Goal: Information Seeking & Learning: Find specific fact

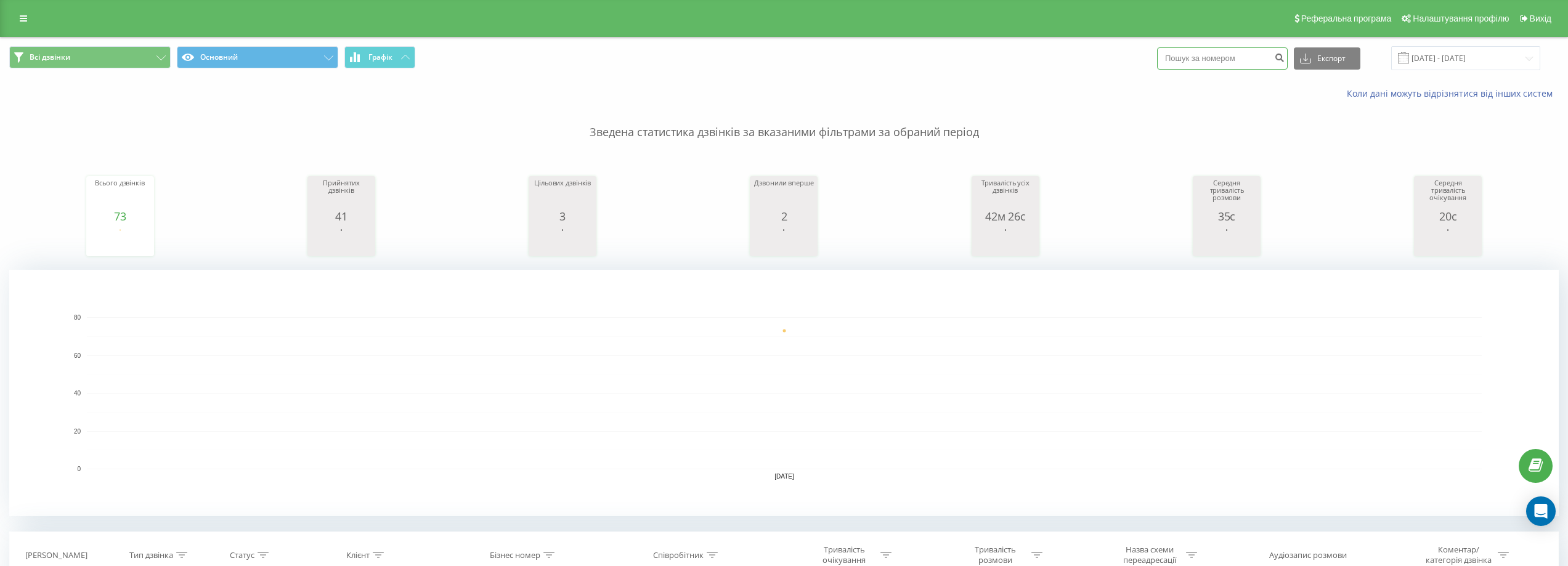
click at [1230, 50] on input at bounding box center [1222, 58] width 131 height 22
paste input "380660835993"
type input "380660835993"
click at [1330, 63] on button "Експорт" at bounding box center [1327, 58] width 66 height 22
click at [1285, 58] on icon "submit" at bounding box center [1279, 56] width 11 height 7
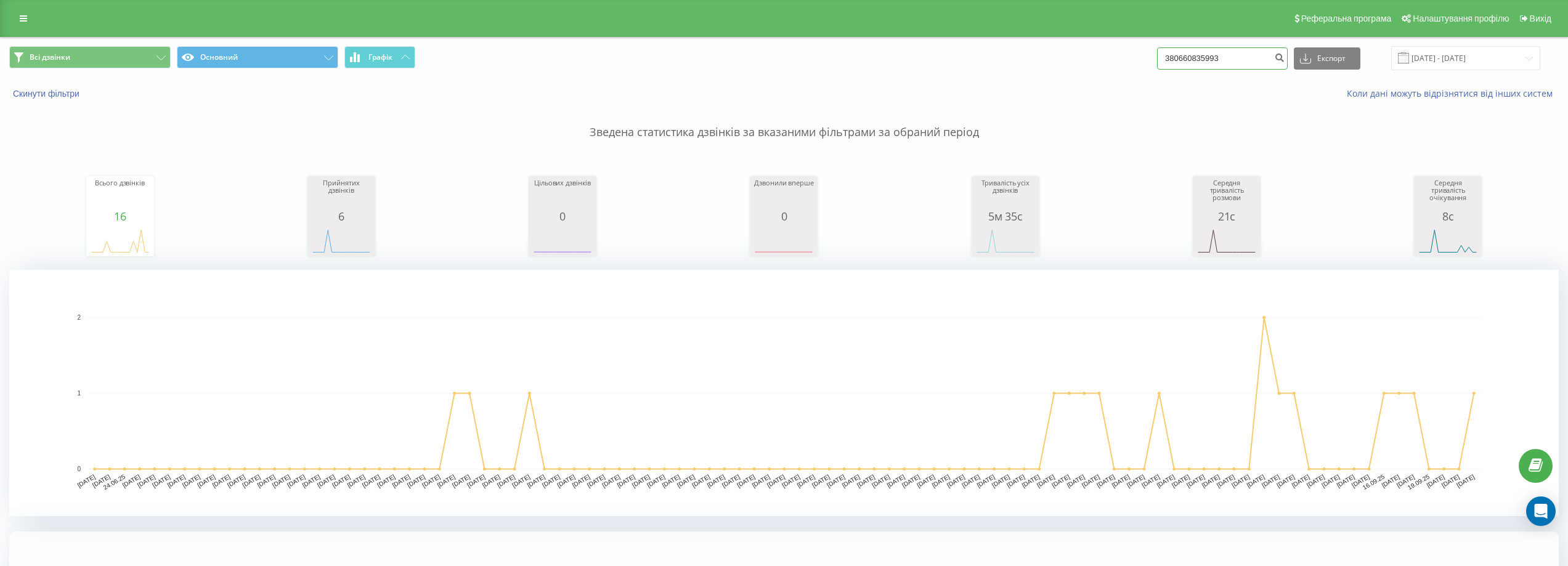
click at [1254, 54] on input "380660835993" at bounding box center [1222, 58] width 131 height 22
click at [1285, 58] on icon "submit" at bounding box center [1279, 56] width 11 height 7
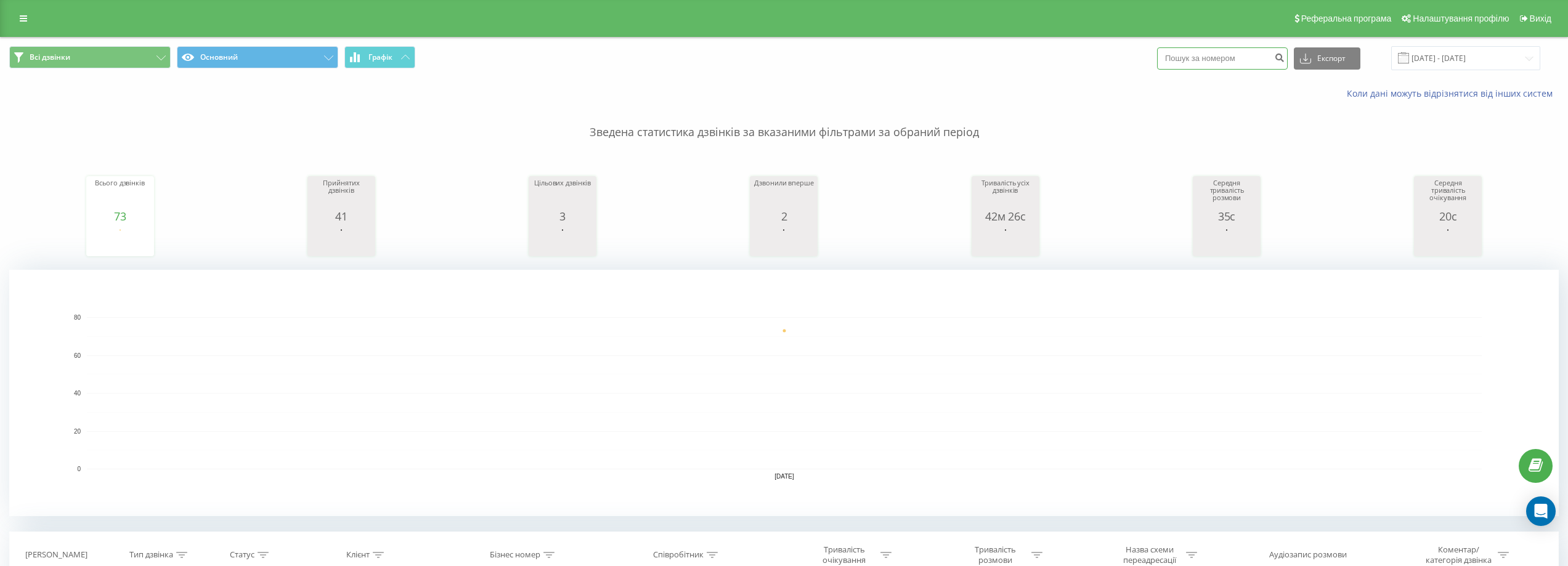
click at [1274, 58] on input at bounding box center [1222, 58] width 131 height 22
paste input "380660835993"
type input "380660835993"
click at [1285, 60] on icon "submit" at bounding box center [1279, 56] width 11 height 7
click at [1460, 56] on input "[DATE] - [DATE]" at bounding box center [1465, 58] width 149 height 24
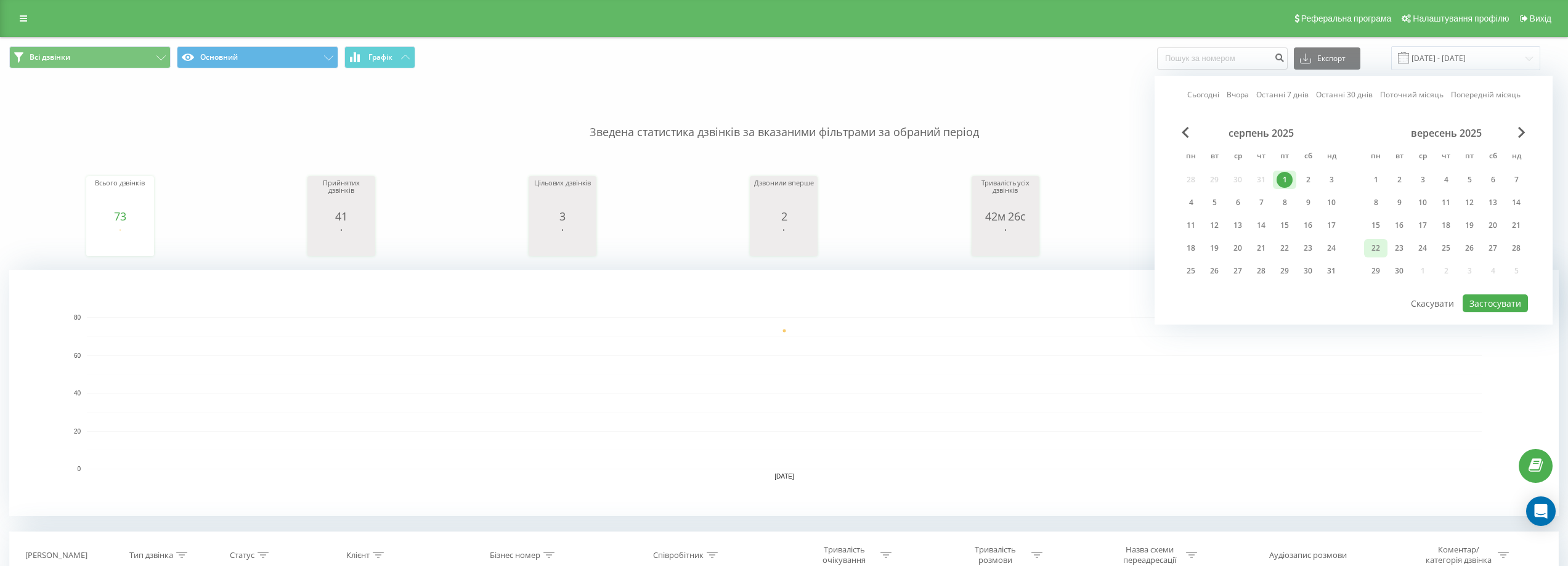
click at [1380, 249] on div "22" at bounding box center [1376, 249] width 16 height 16
click at [1500, 302] on button "Застосувати" at bounding box center [1495, 304] width 65 height 18
type input "22.09.2025 - 22.09.2025"
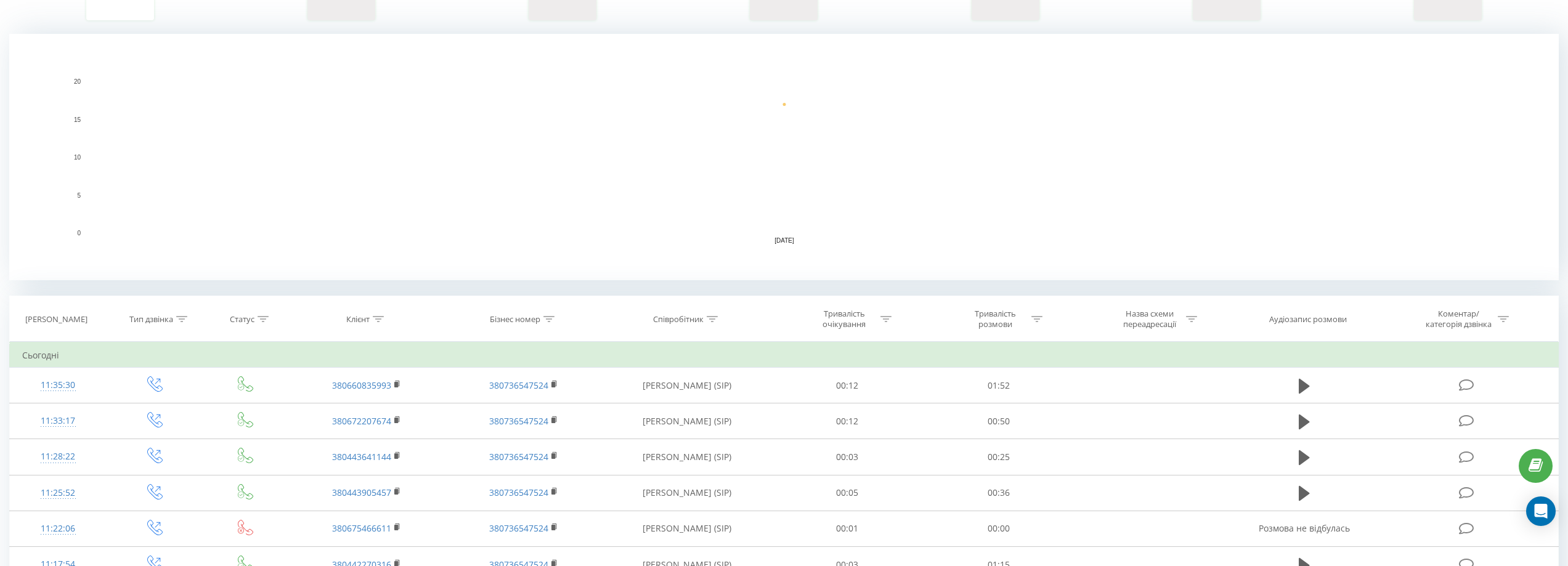
scroll to position [247, 0]
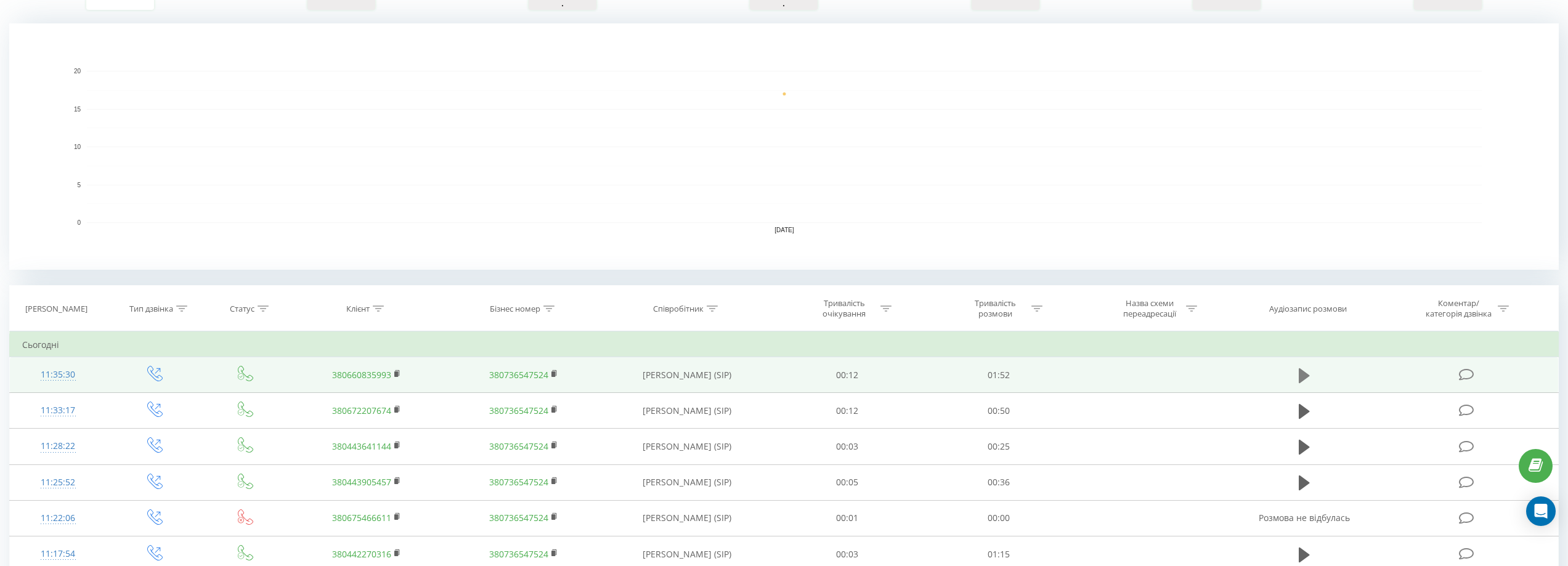
click at [1305, 376] on icon at bounding box center [1304, 375] width 11 height 15
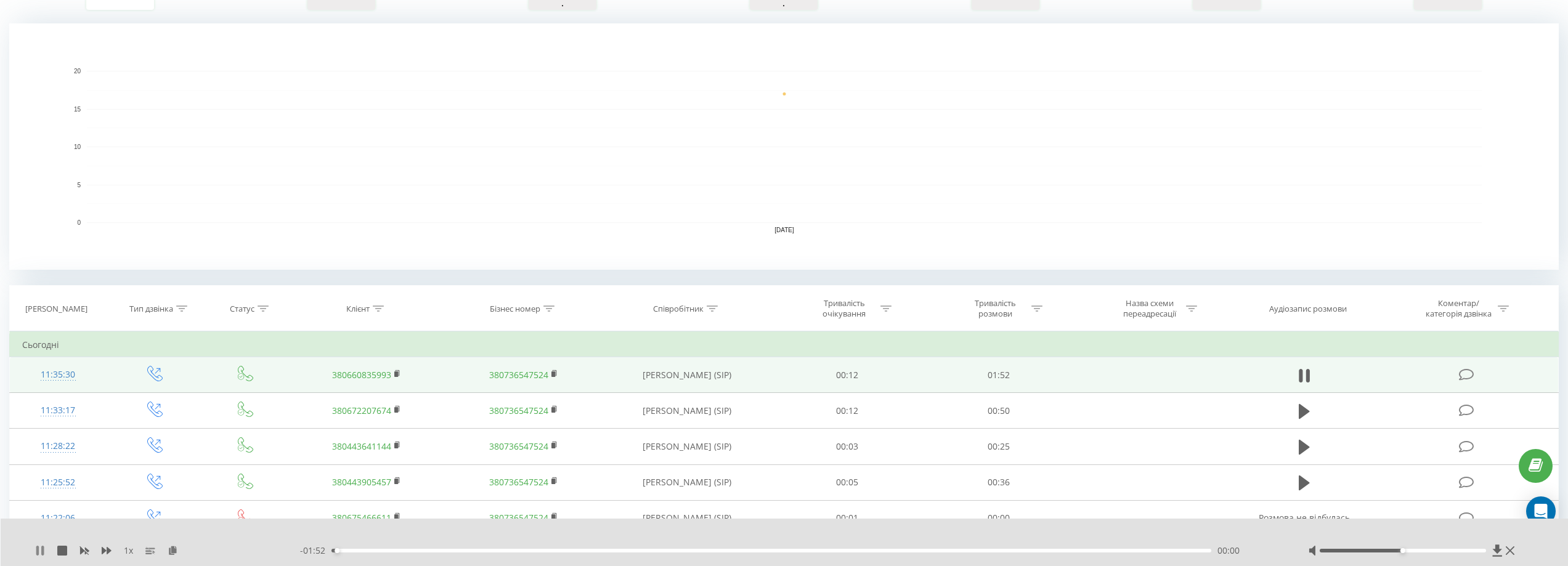
click at [39, 551] on icon at bounding box center [37, 551] width 3 height 10
click at [169, 549] on icon at bounding box center [173, 551] width 11 height 9
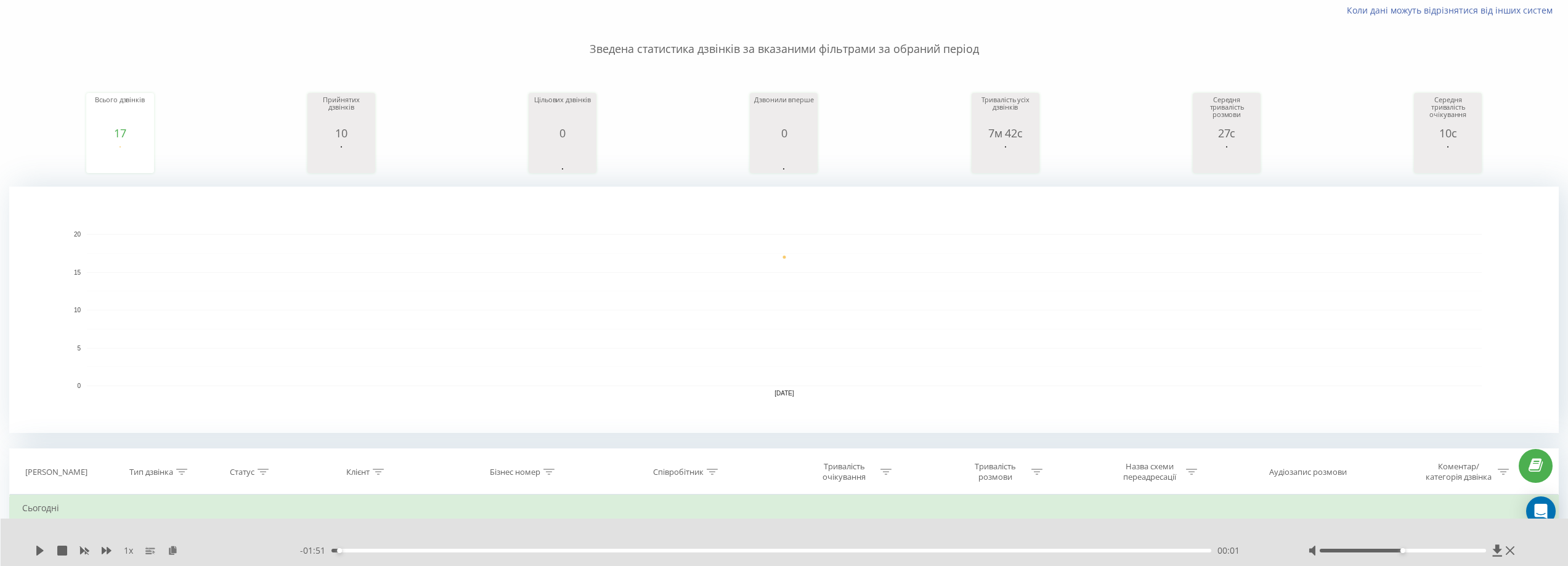
scroll to position [0, 0]
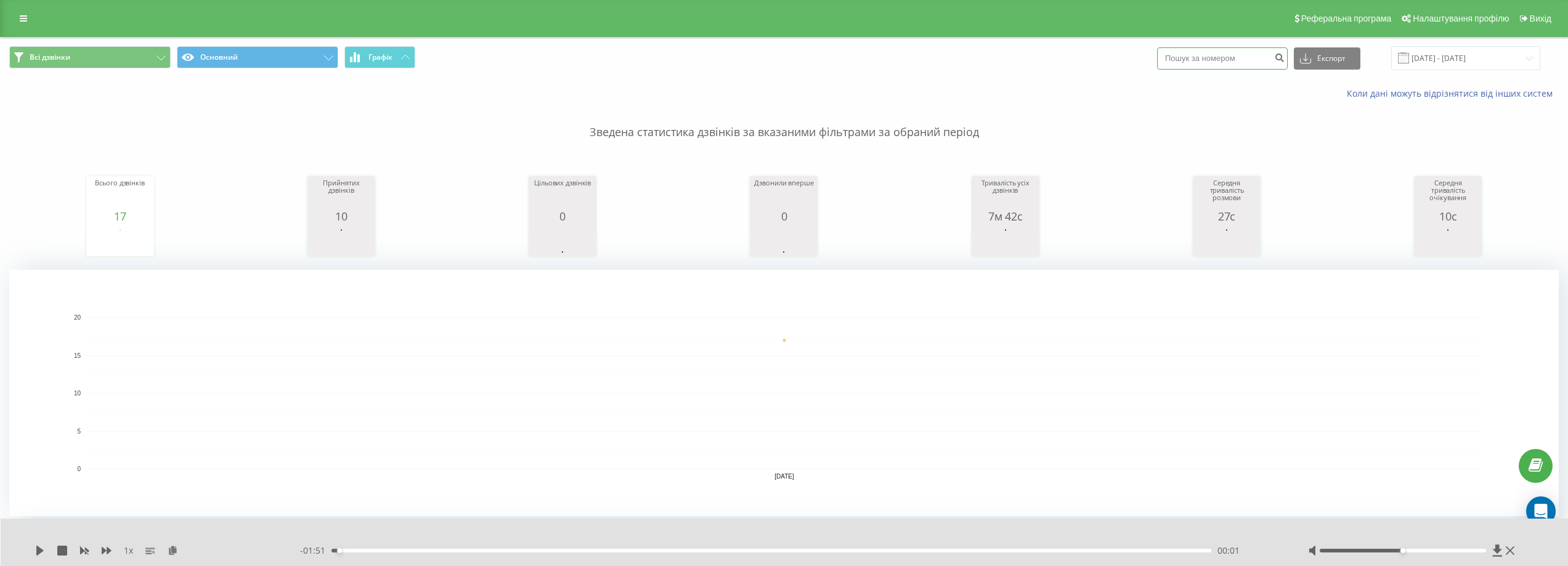
click at [1206, 64] on input at bounding box center [1222, 58] width 131 height 22
paste input "380660835993"
click at [1254, 63] on input "380660835993" at bounding box center [1222, 58] width 131 height 22
type input "380660835993"
click at [1285, 56] on icon "submit" at bounding box center [1279, 56] width 11 height 7
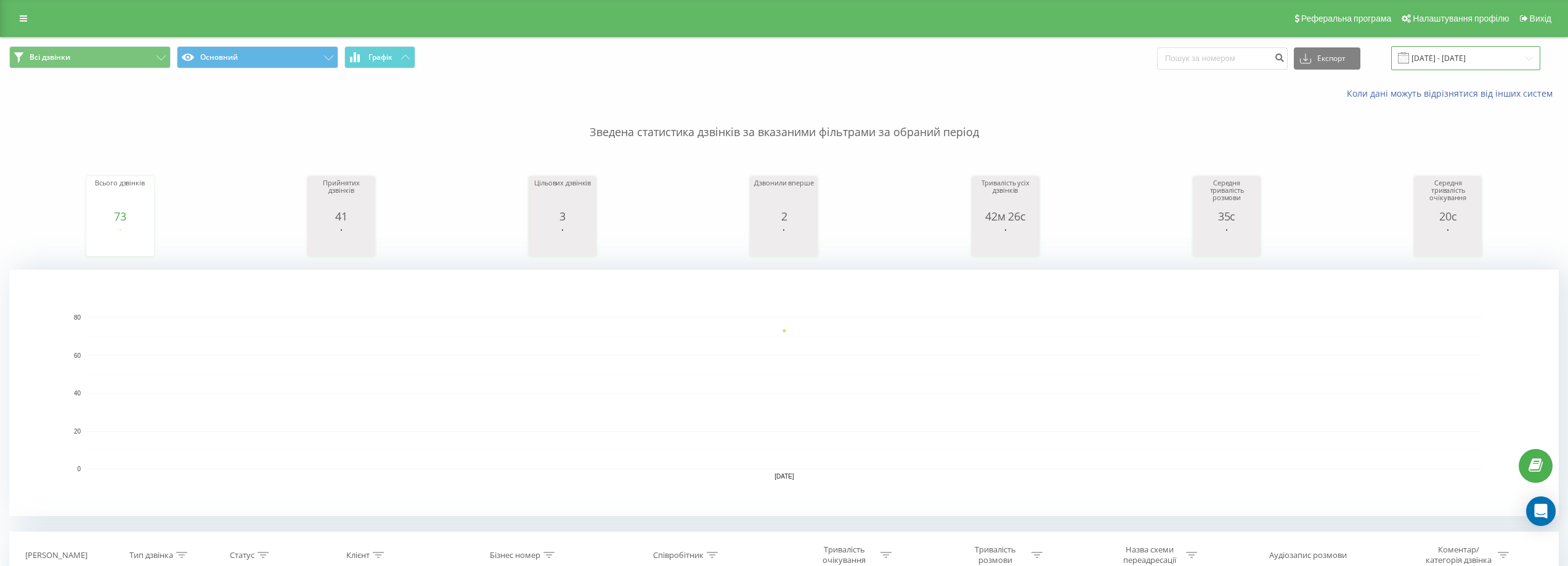
click at [1461, 58] on input "[DATE] - [DATE]" at bounding box center [1465, 58] width 149 height 24
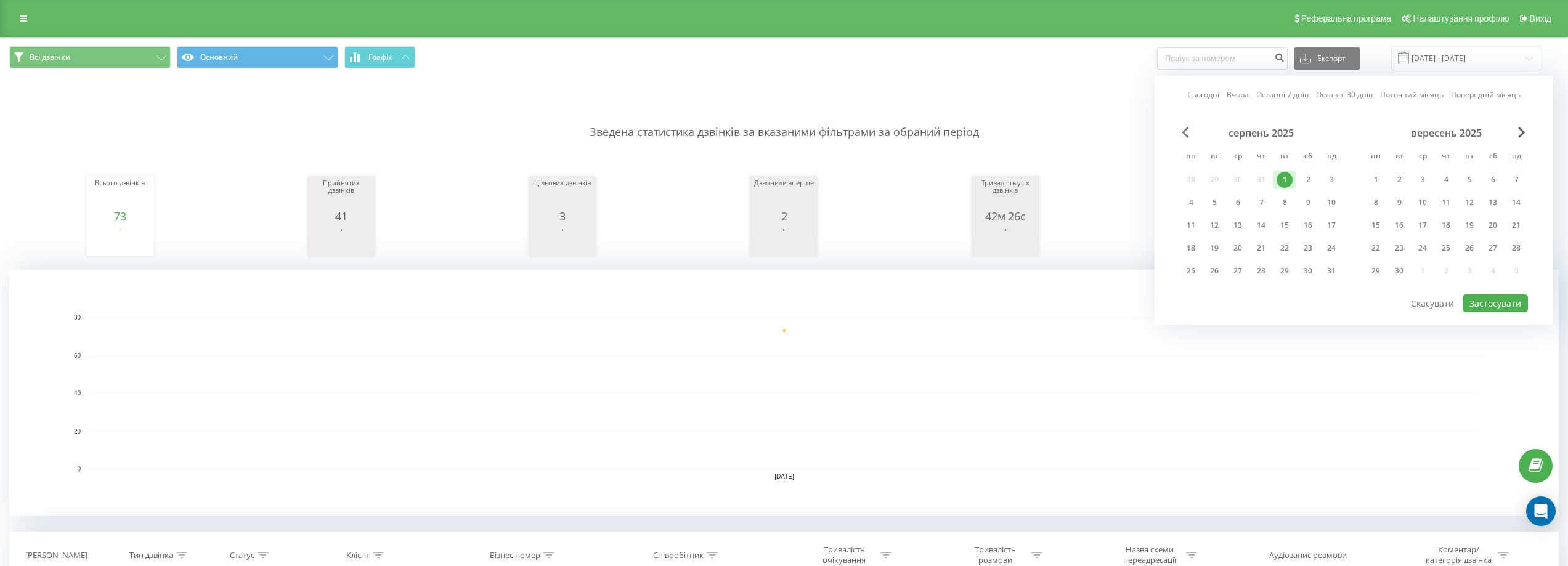
click at [1188, 132] on span "Previous Month" at bounding box center [1185, 132] width 7 height 11
click at [1243, 226] on div "16" at bounding box center [1238, 226] width 16 height 16
click at [1493, 300] on button "Застосувати" at bounding box center [1495, 304] width 65 height 18
type input "[DATE] - [DATE]"
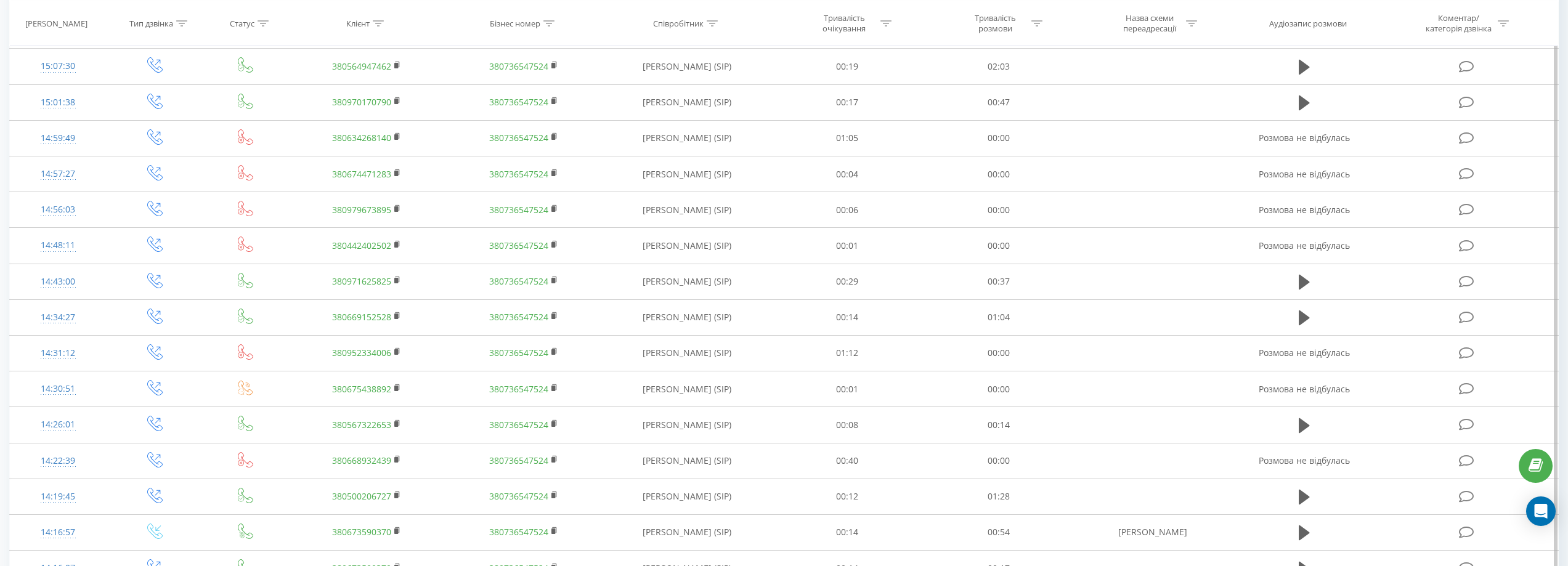
scroll to position [980, 0]
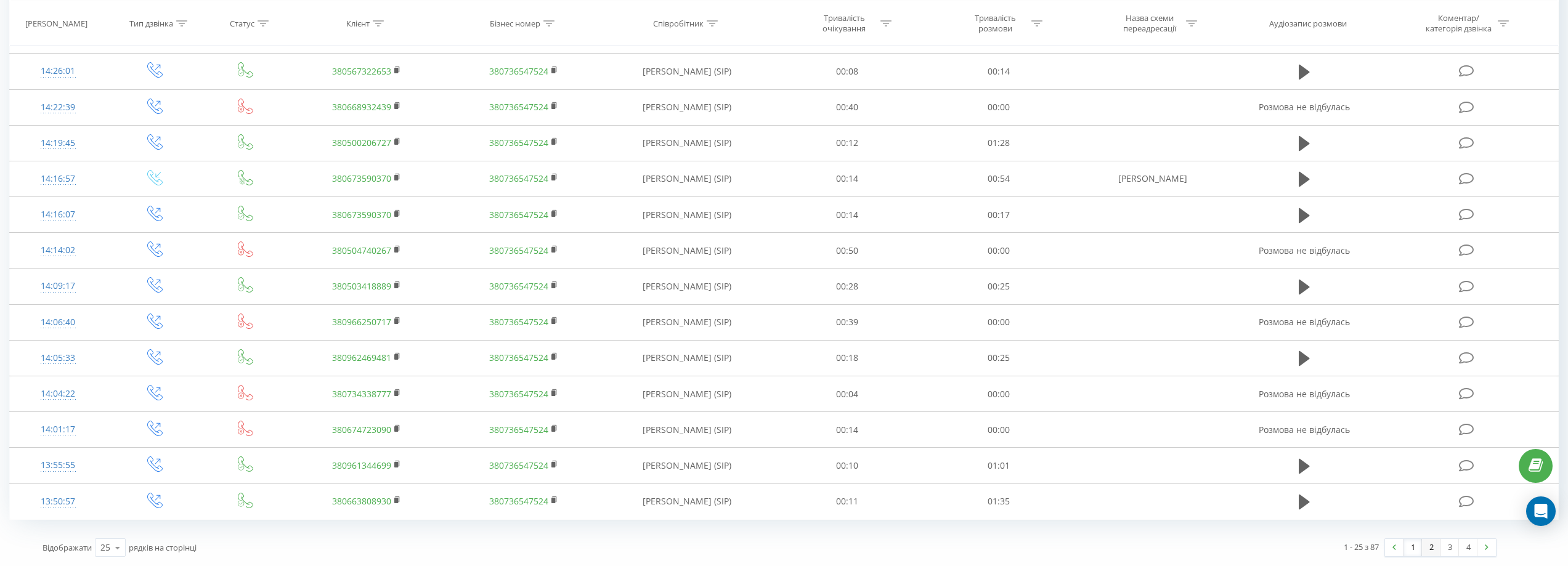
click at [1433, 547] on link "2" at bounding box center [1431, 547] width 18 height 17
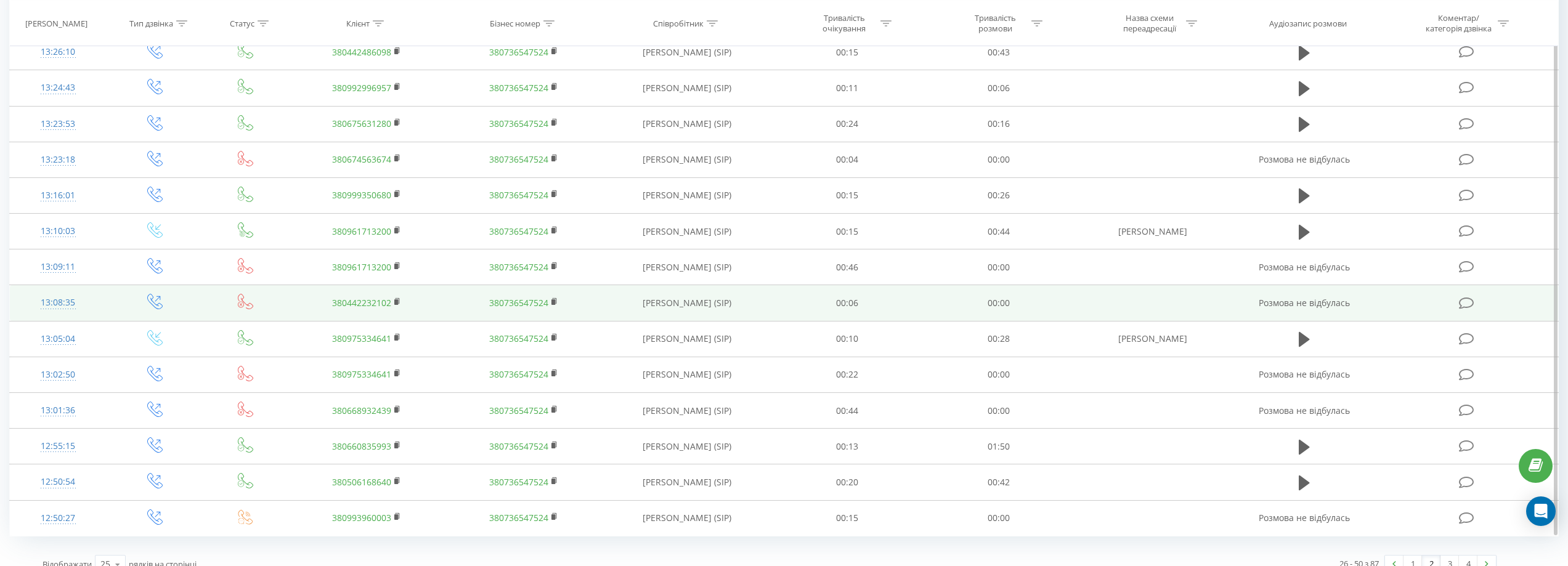
scroll to position [980, 0]
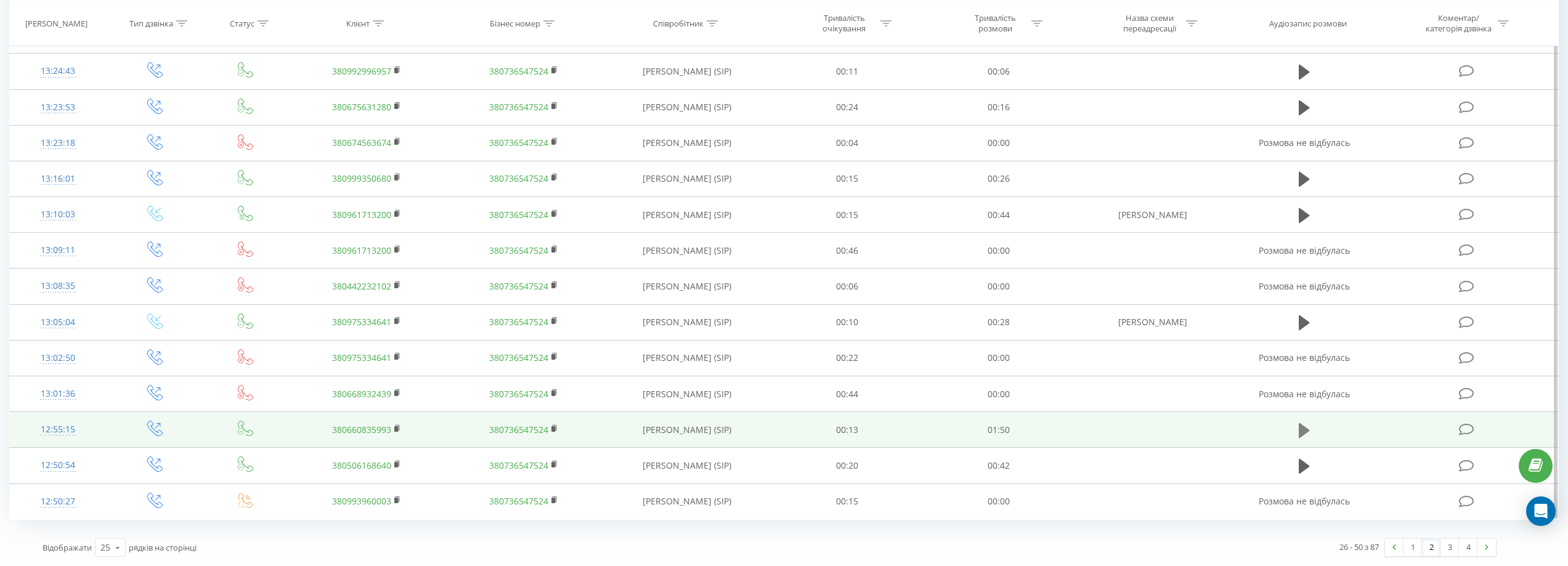
click at [1306, 435] on icon at bounding box center [1304, 430] width 11 height 17
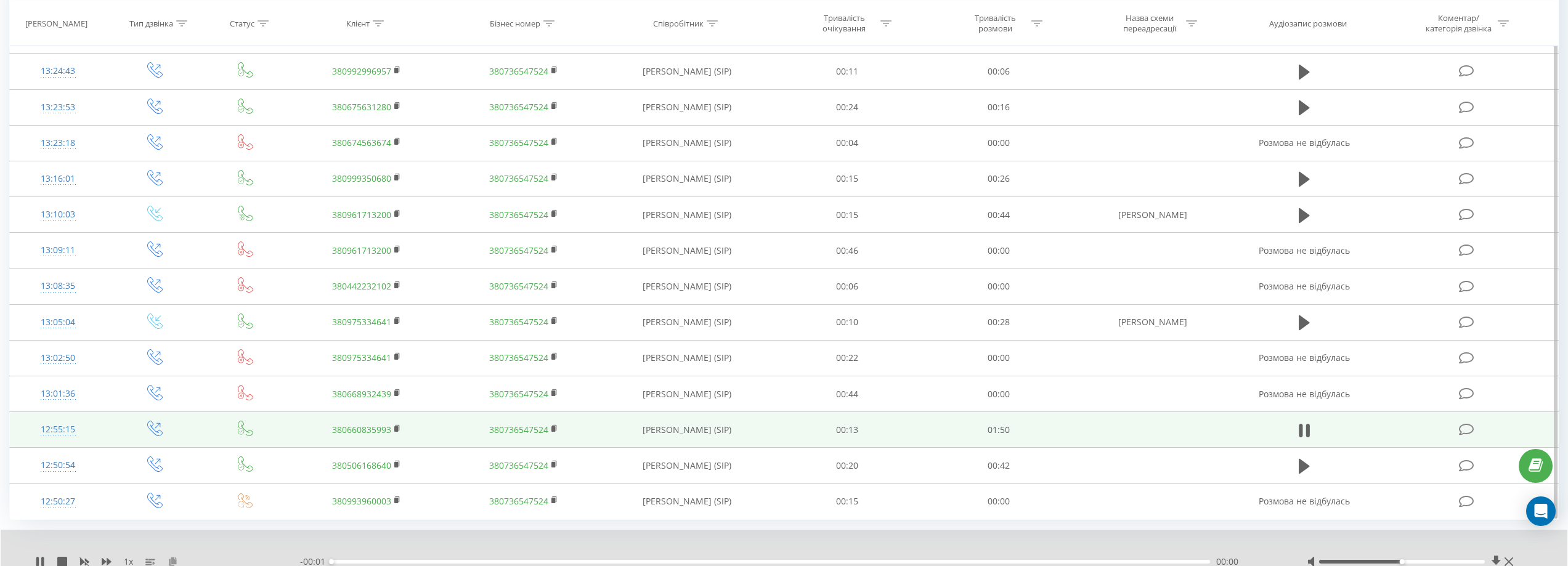
click at [174, 560] on icon at bounding box center [173, 561] width 11 height 9
click at [40, 561] on icon at bounding box center [40, 561] width 10 height 10
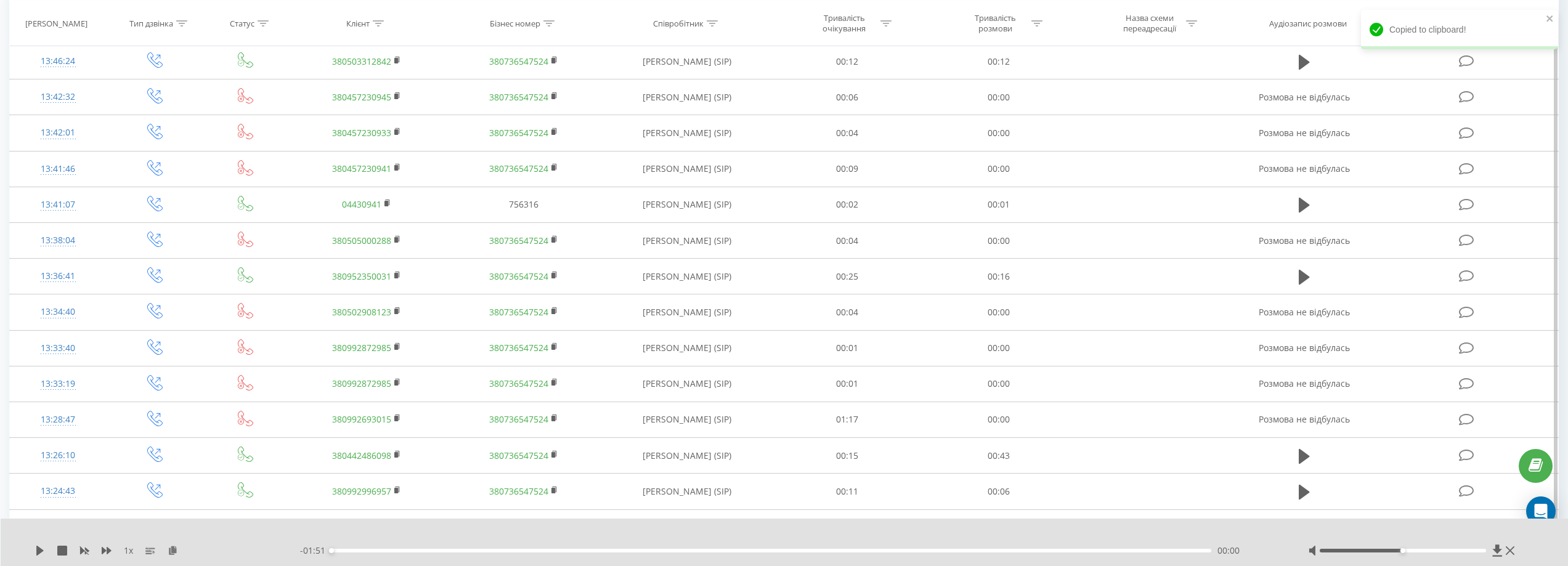
scroll to position [364, 0]
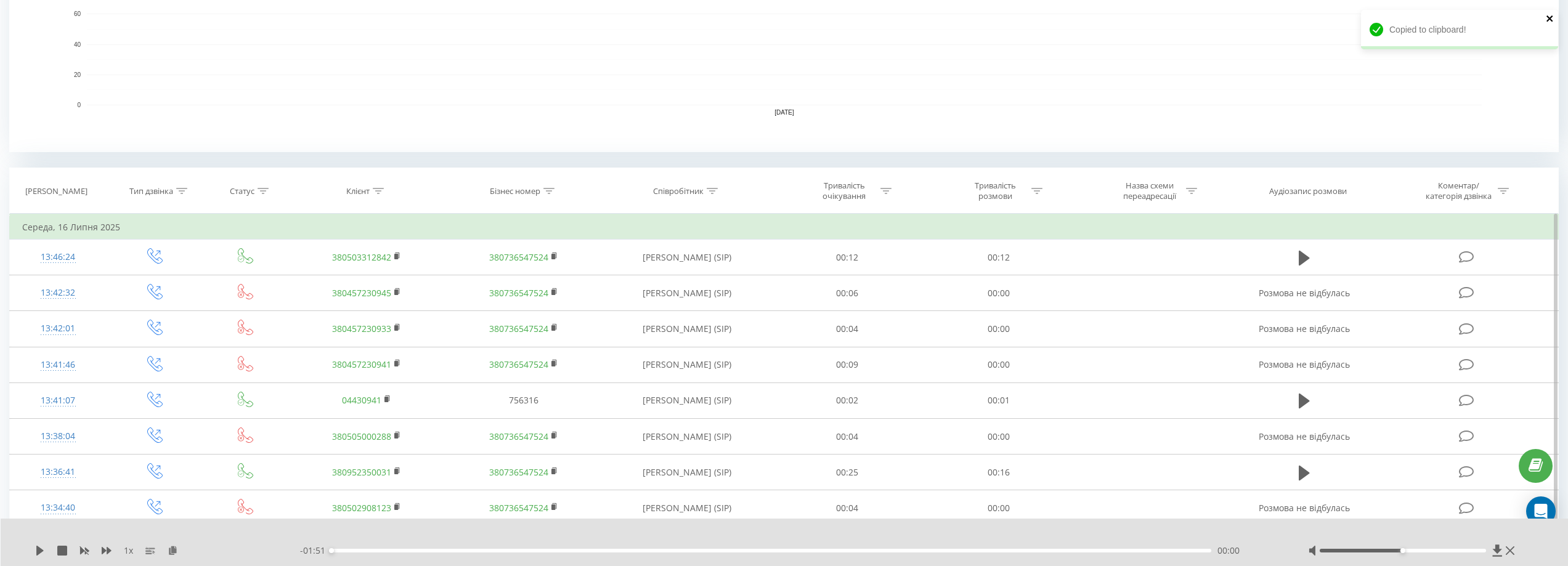
click at [1552, 16] on icon "close" at bounding box center [1549, 18] width 6 height 6
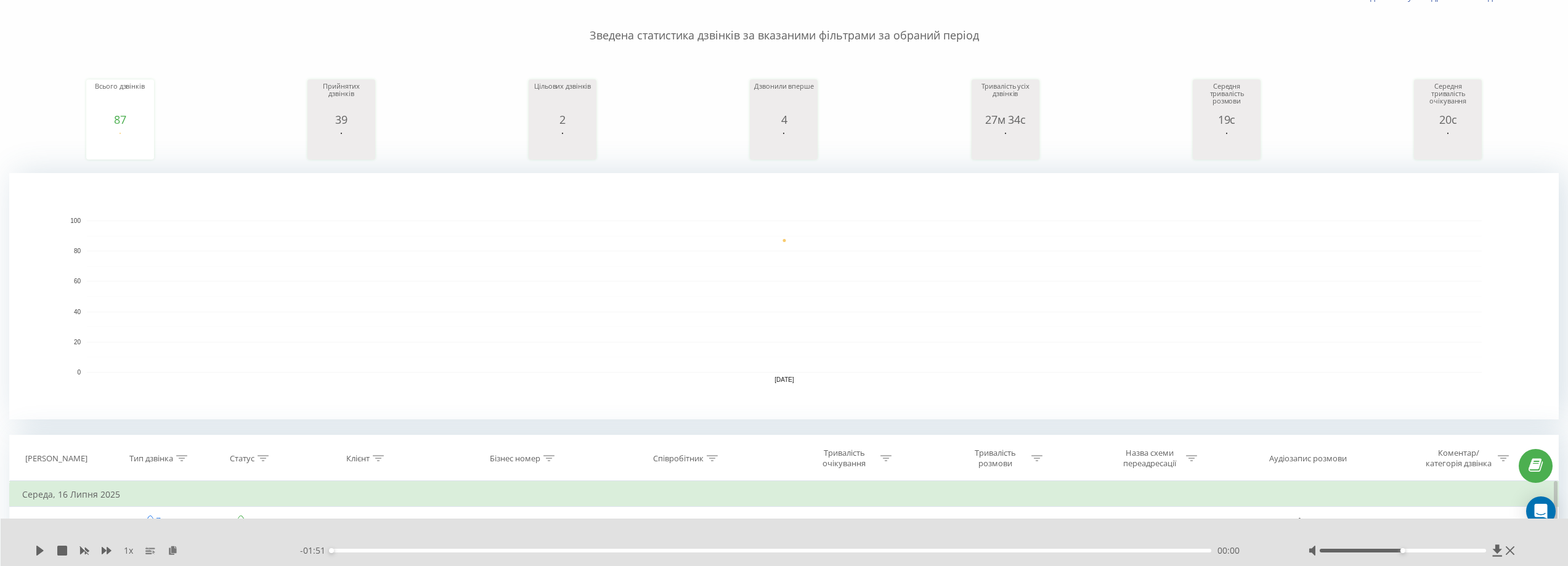
scroll to position [0, 0]
